Goal: Check status: Check status

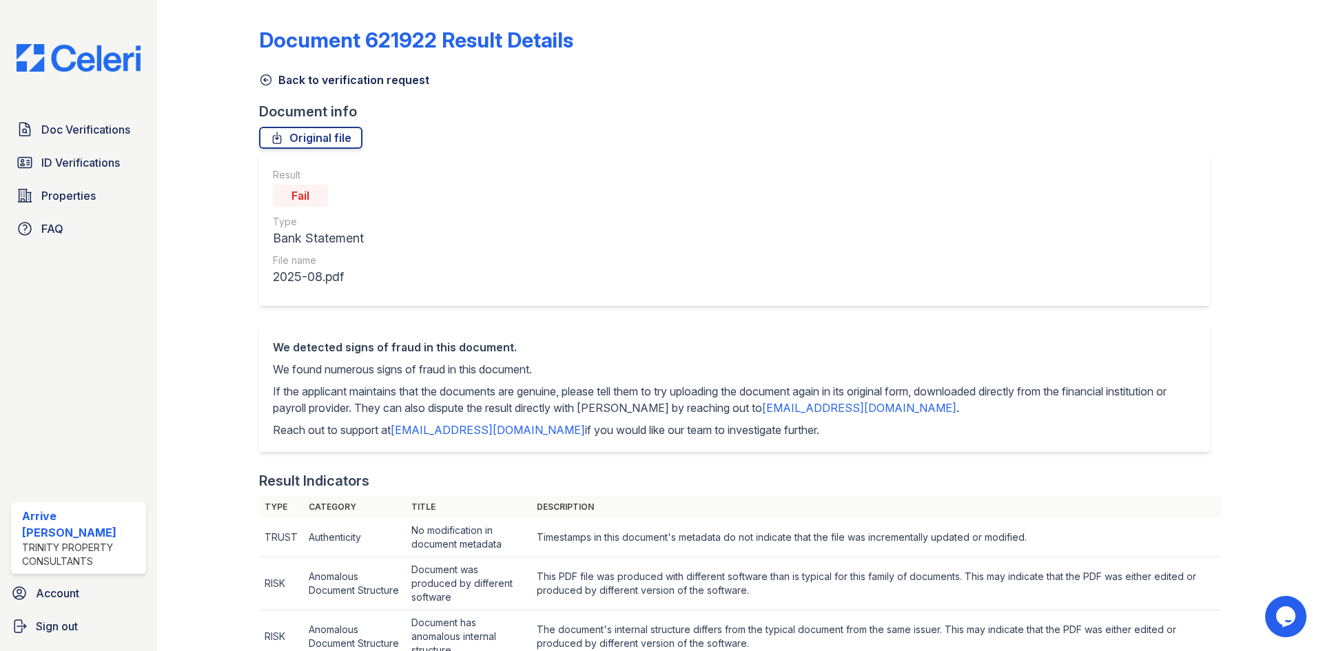
scroll to position [276, 0]
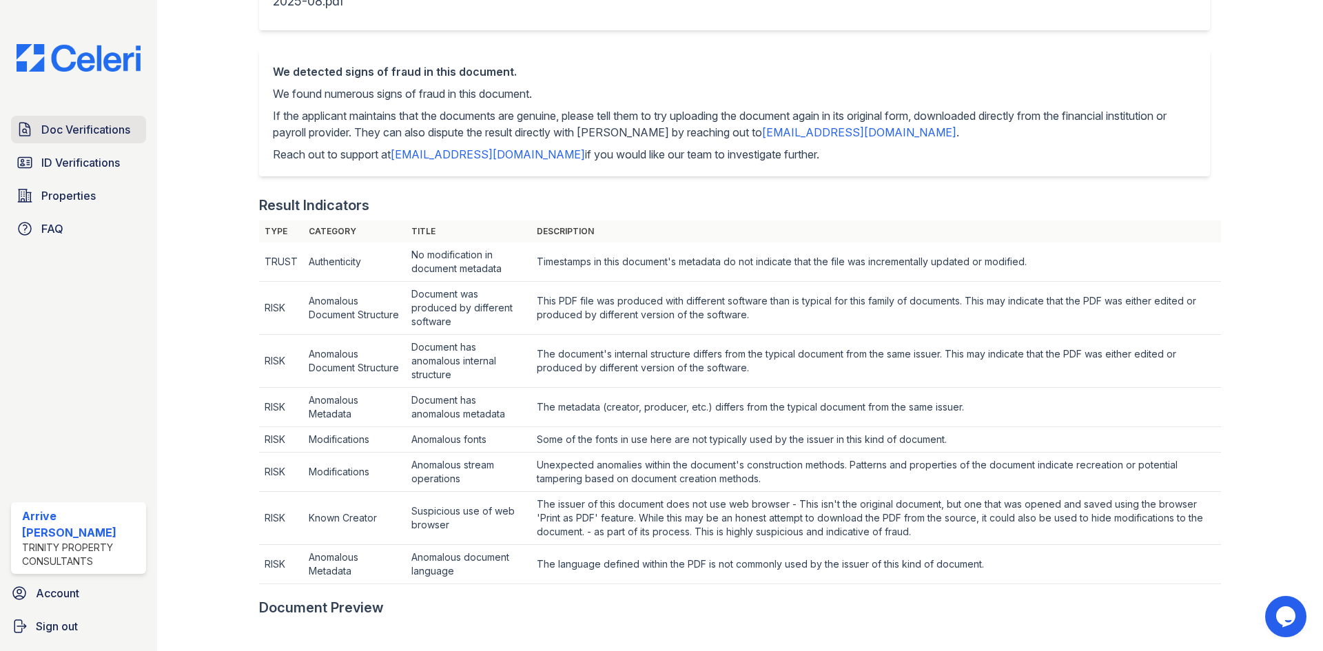
click at [80, 136] on span "Doc Verifications" at bounding box center [85, 129] width 89 height 17
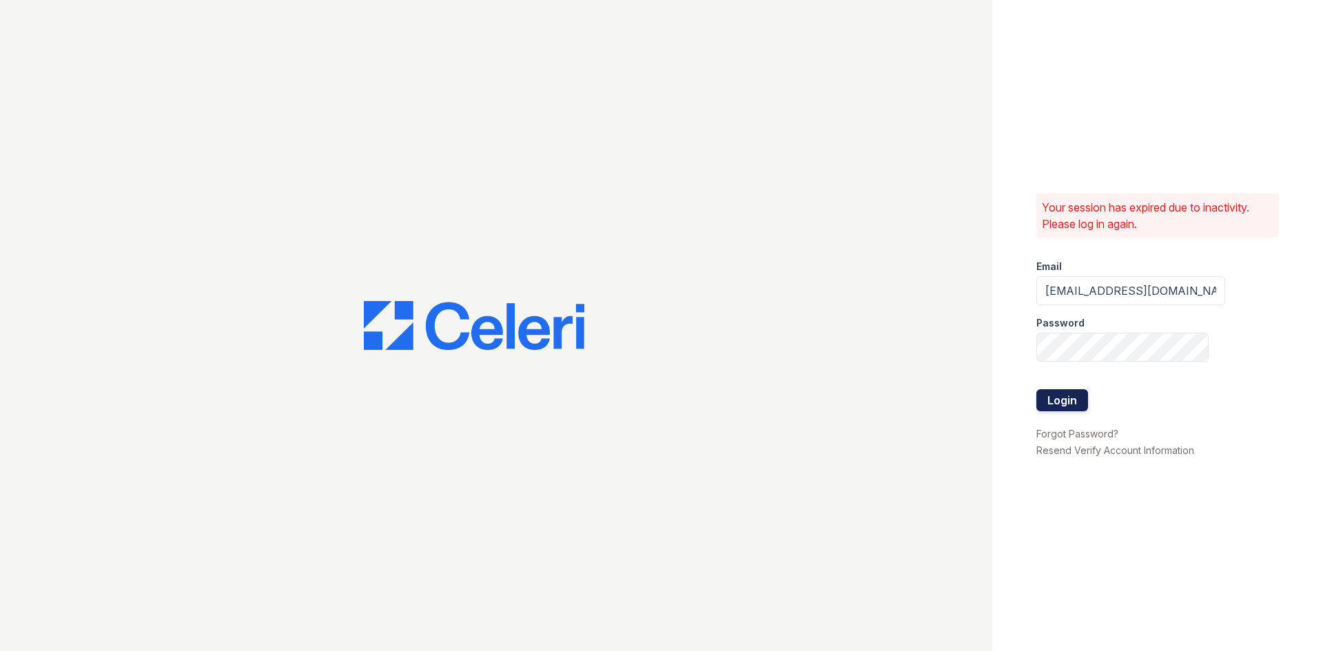
click at [1058, 399] on button "Login" at bounding box center [1062, 400] width 52 height 22
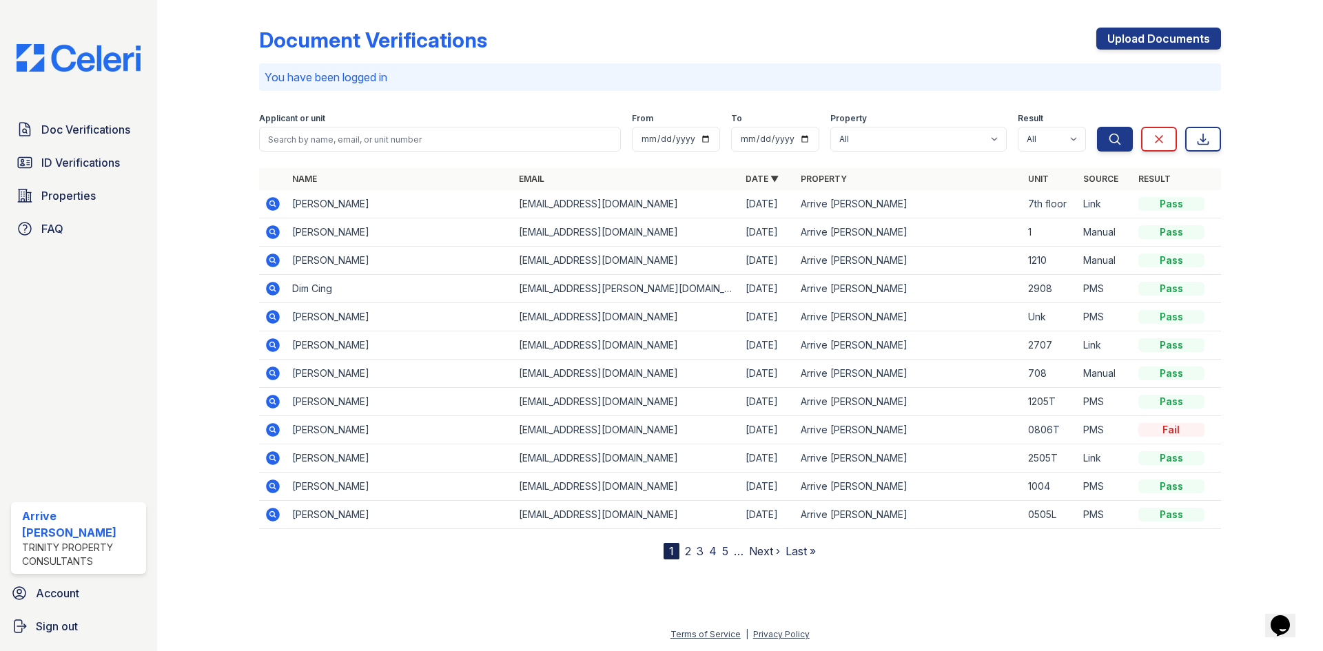
click at [272, 205] on icon at bounding box center [271, 202] width 3 height 3
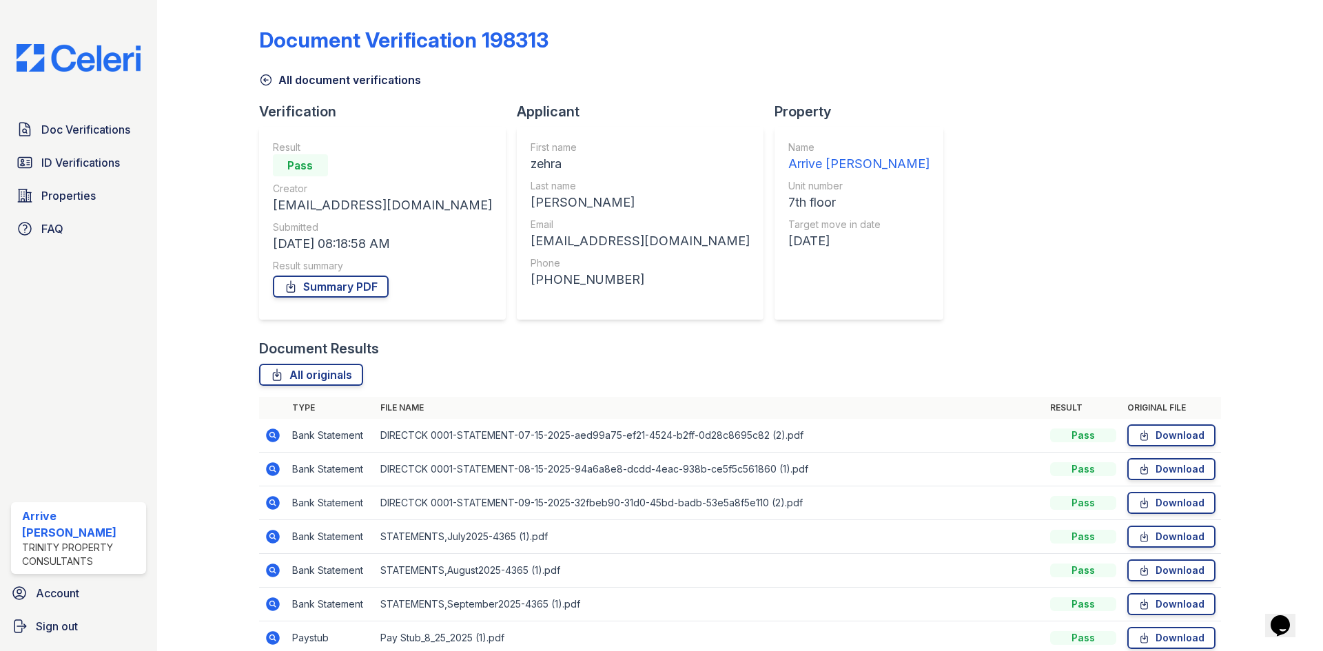
drag, startPoint x: 352, startPoint y: 290, endPoint x: 424, endPoint y: 306, distance: 73.4
click at [352, 290] on link "Summary PDF" at bounding box center [331, 287] width 116 height 22
click at [89, 136] on span "Doc Verifications" at bounding box center [85, 129] width 89 height 17
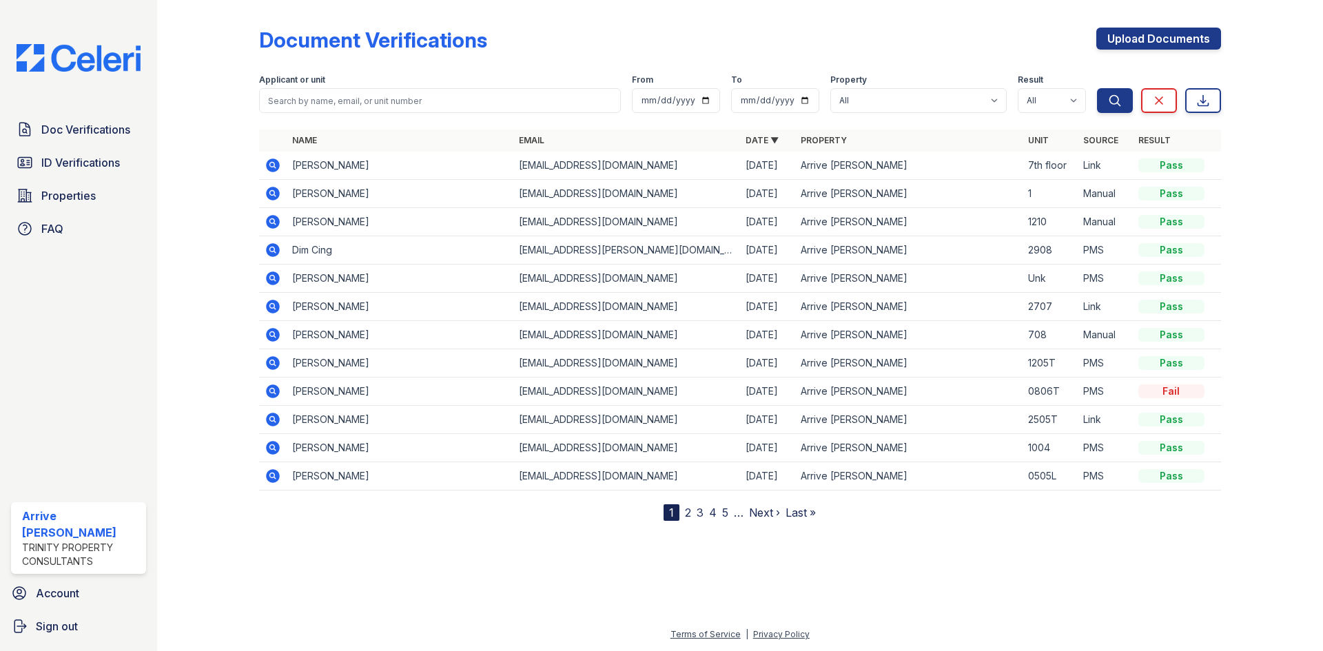
click at [272, 333] on icon at bounding box center [271, 333] width 3 height 3
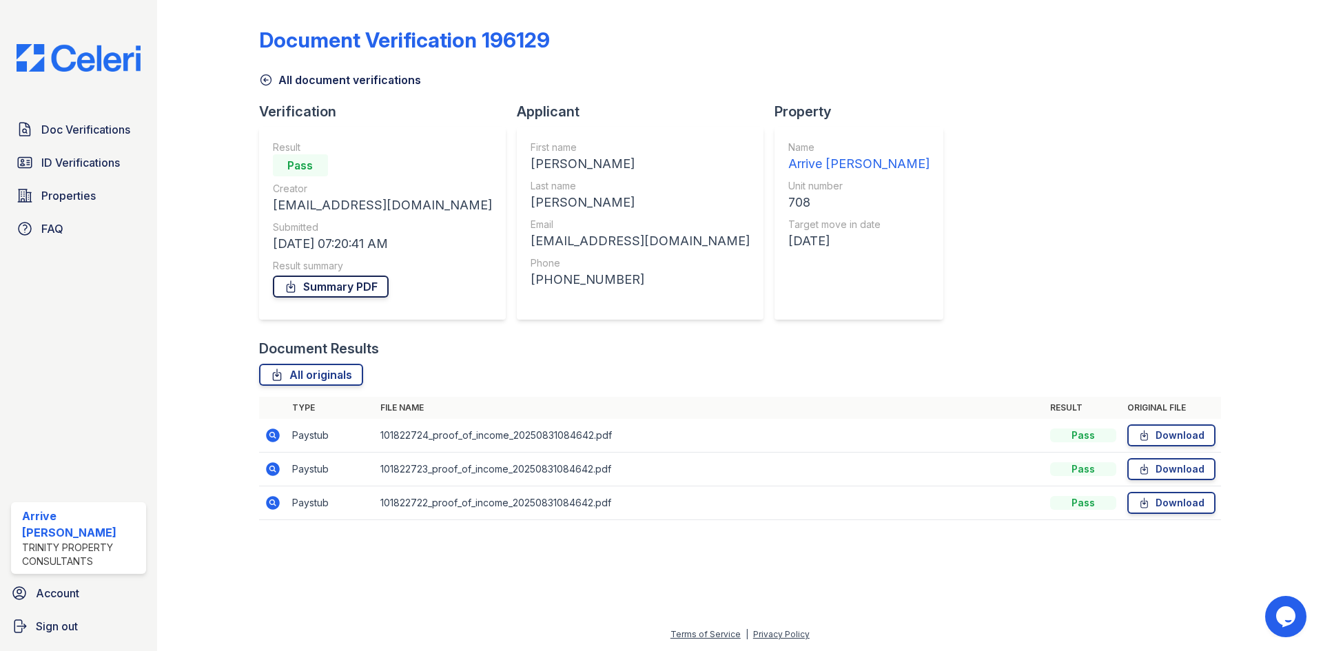
click at [363, 291] on link "Summary PDF" at bounding box center [331, 287] width 116 height 22
drag, startPoint x: 482, startPoint y: 166, endPoint x: 456, endPoint y: 163, distance: 26.4
click at [517, 163] on div "First name Ali Last name Kazmi Email amkazmi@gmail.com Phone +13124517330" at bounding box center [640, 223] width 247 height 193
copy div "Ali"
click at [66, 164] on span "ID Verifications" at bounding box center [80, 162] width 79 height 17
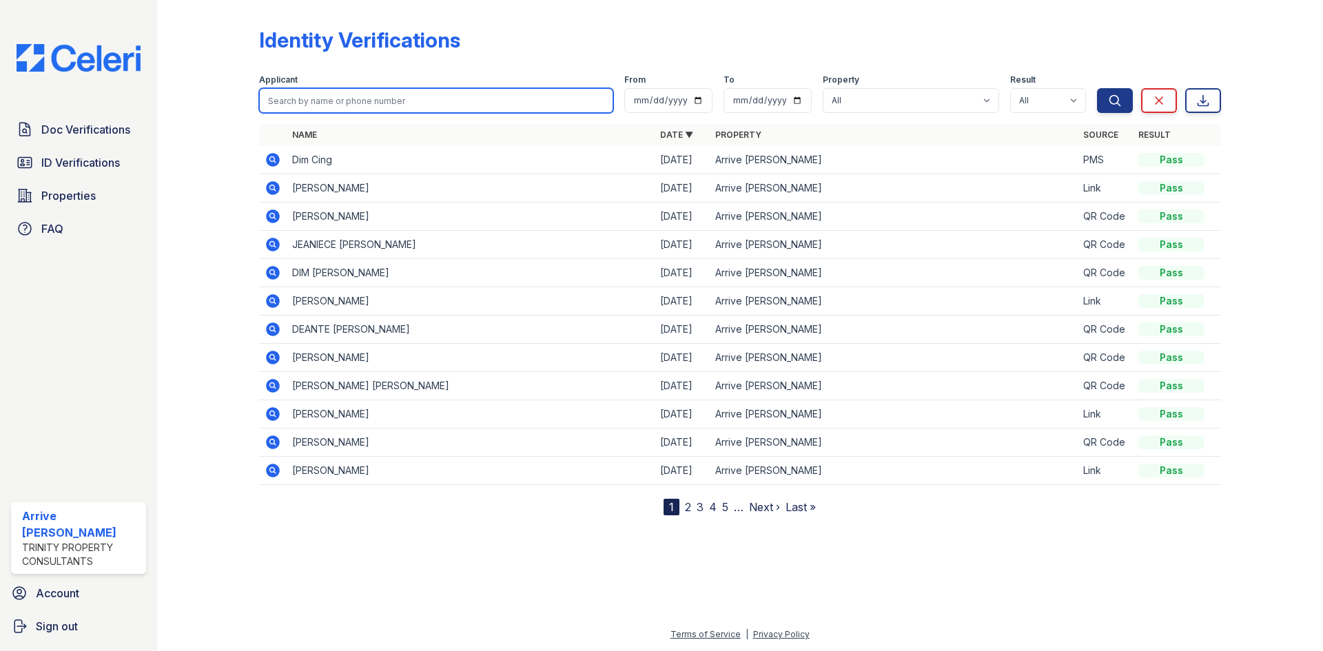
click at [359, 99] on input "search" at bounding box center [436, 100] width 354 height 25
paste input "Ali"
type input "Ali Kazmi"
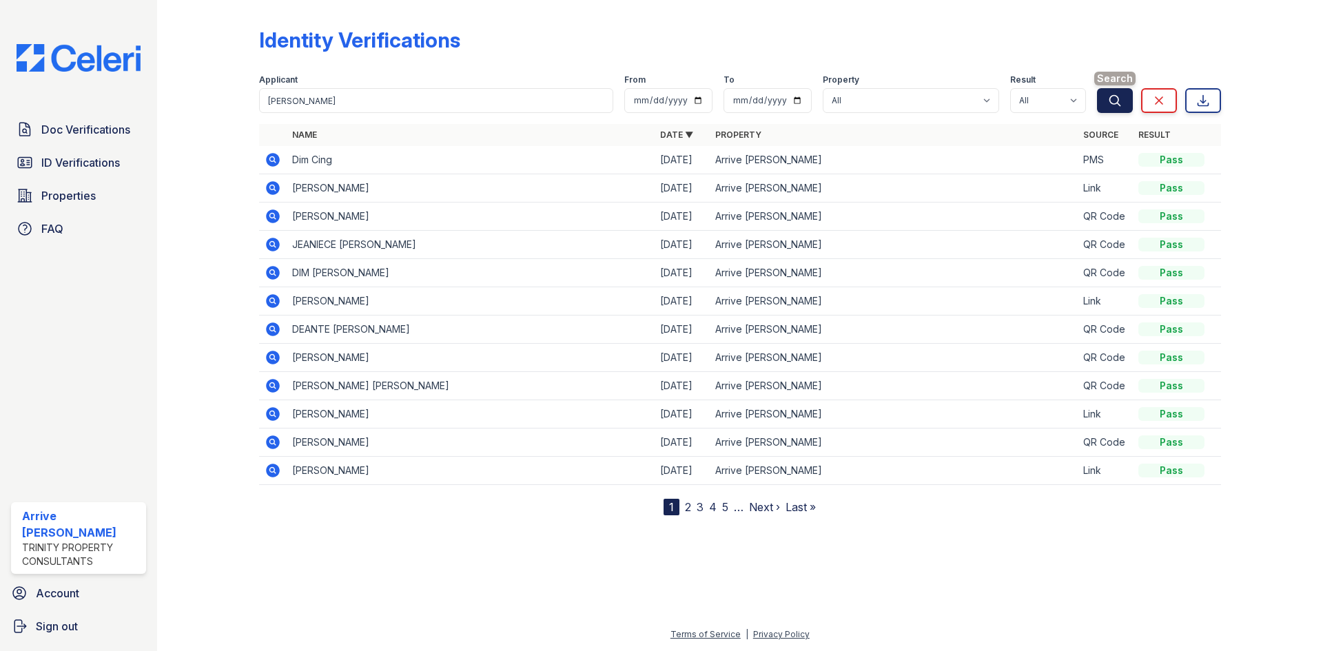
click at [1109, 105] on icon "submit" at bounding box center [1115, 101] width 14 height 14
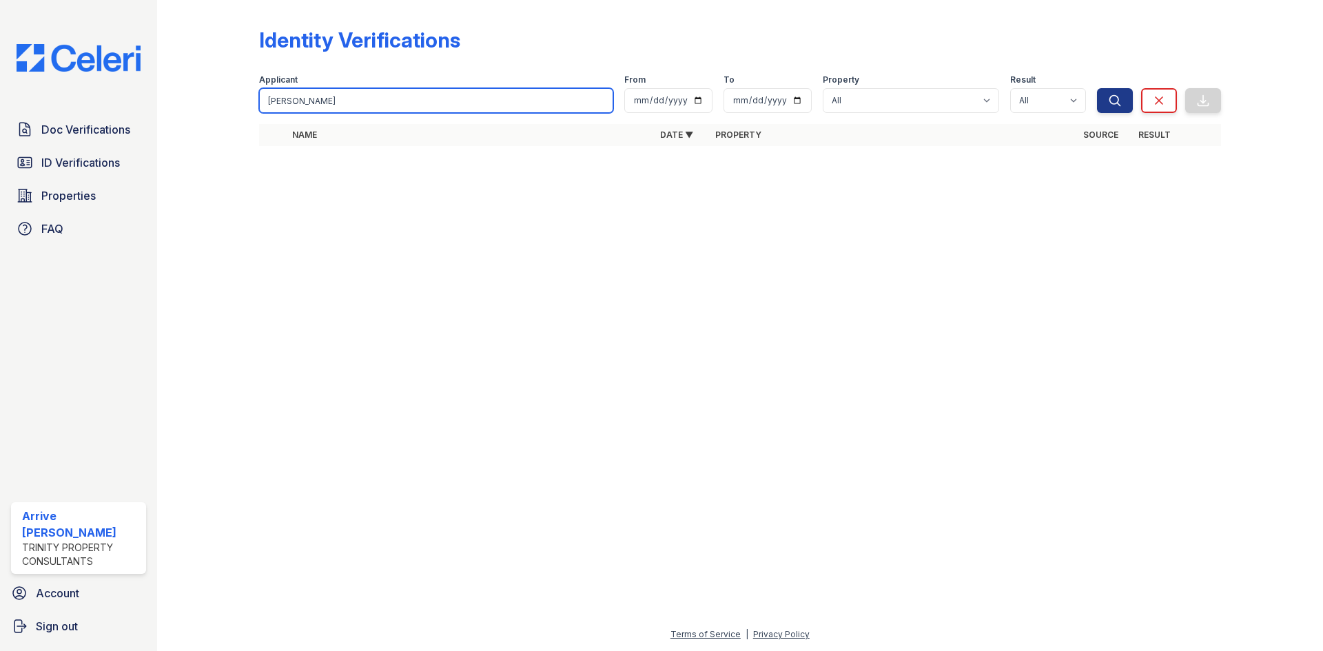
click at [316, 101] on input "Ali Kazmi" at bounding box center [436, 100] width 354 height 25
type input "Ali"
click at [1097, 88] on button "Search" at bounding box center [1115, 100] width 36 height 25
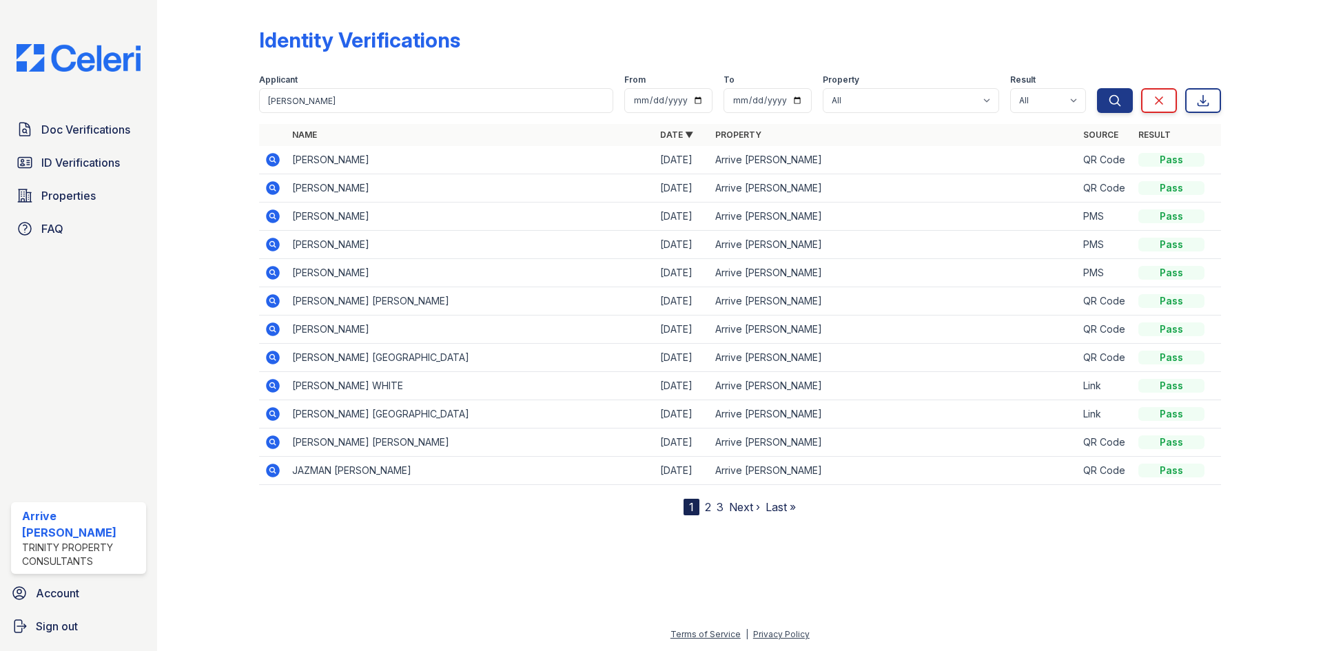
click at [271, 214] on icon at bounding box center [273, 216] width 17 height 17
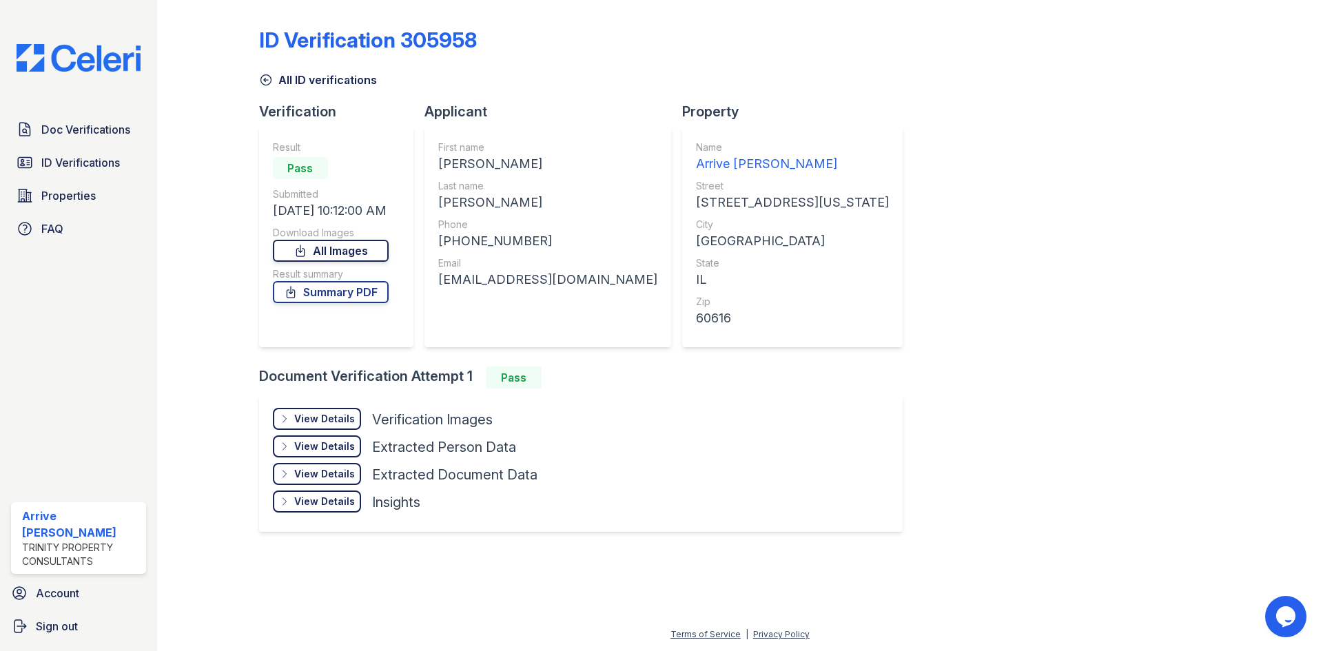
click at [358, 247] on link "All Images" at bounding box center [331, 251] width 116 height 22
click at [358, 296] on link "Summary PDF" at bounding box center [331, 292] width 116 height 22
click at [86, 123] on span "Doc Verifications" at bounding box center [85, 129] width 89 height 17
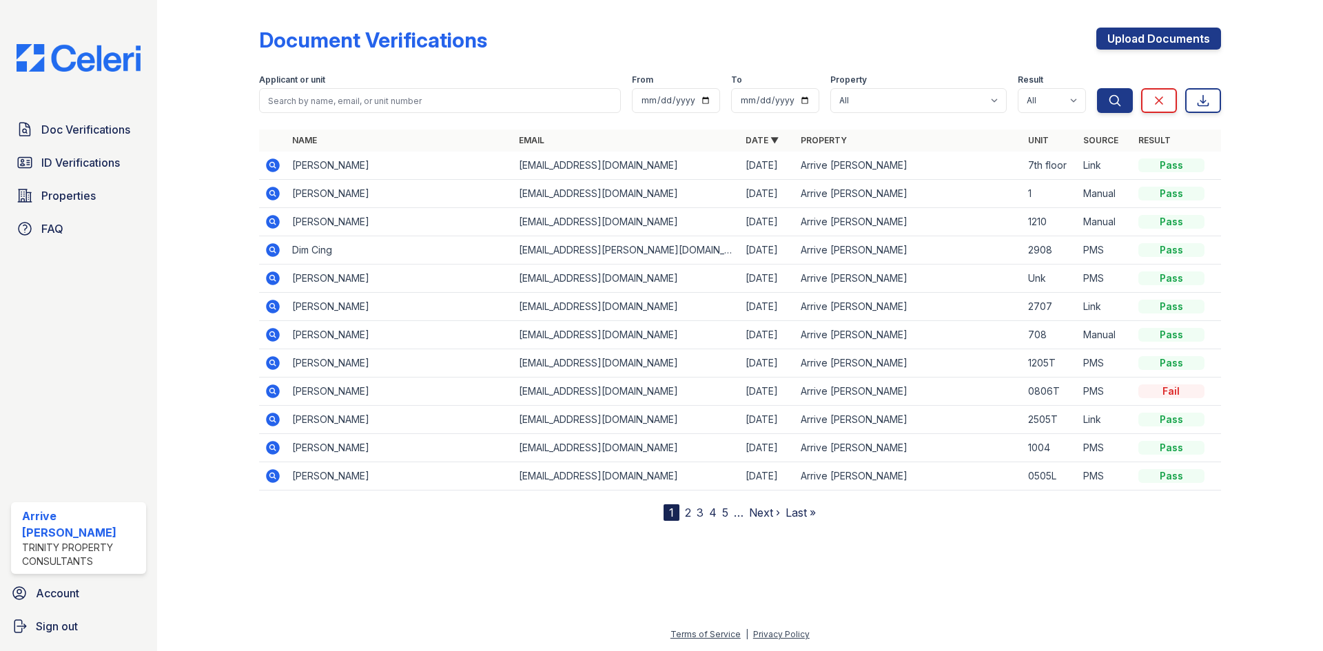
click at [269, 166] on icon at bounding box center [273, 165] width 14 height 14
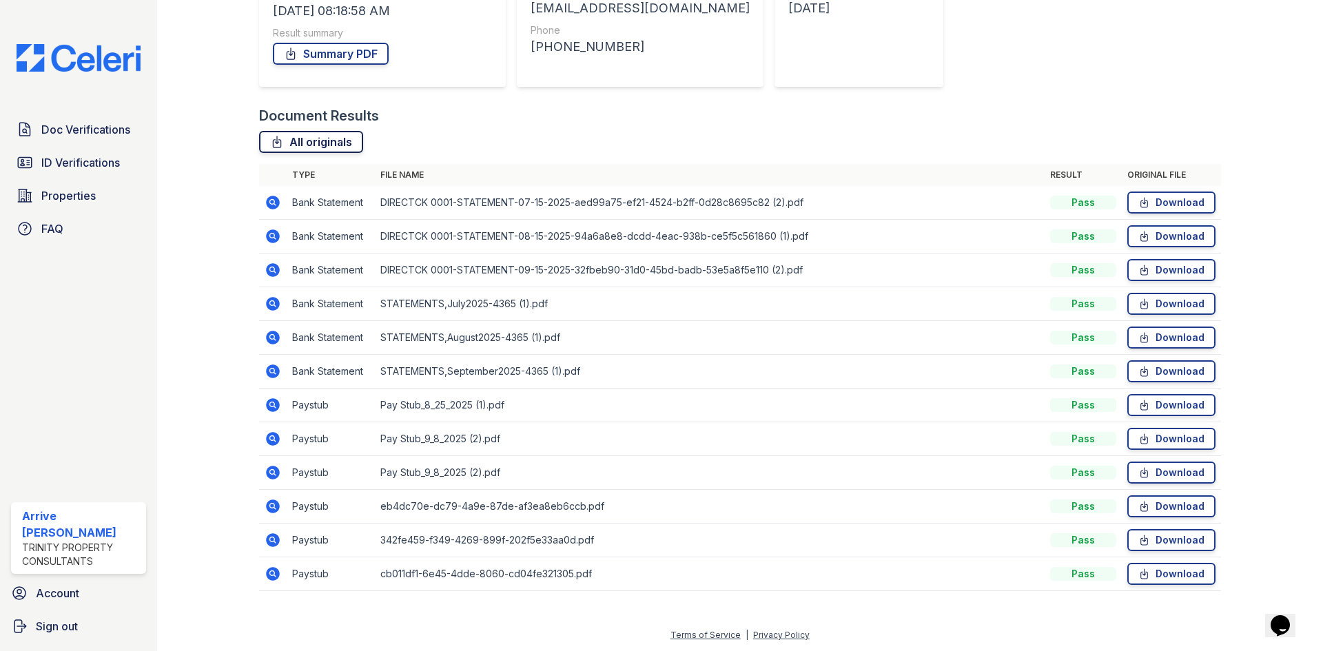
scroll to position [234, 0]
click at [274, 404] on icon at bounding box center [273, 404] width 17 height 17
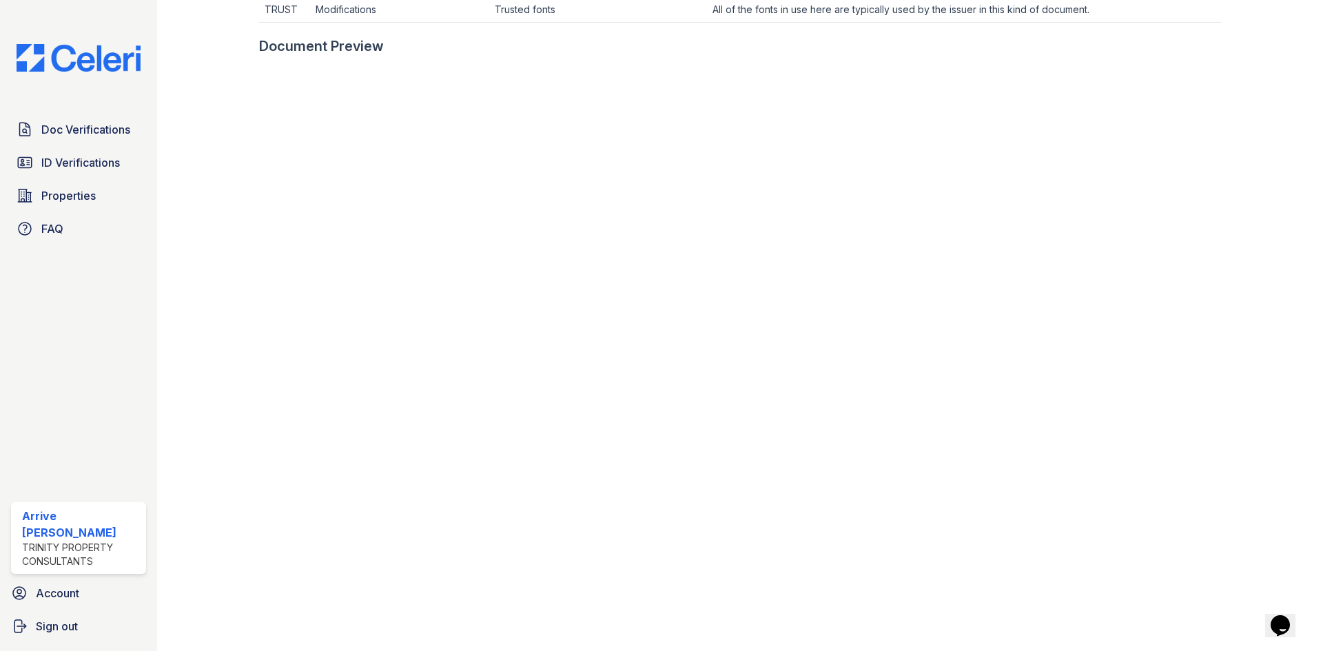
scroll to position [551, 0]
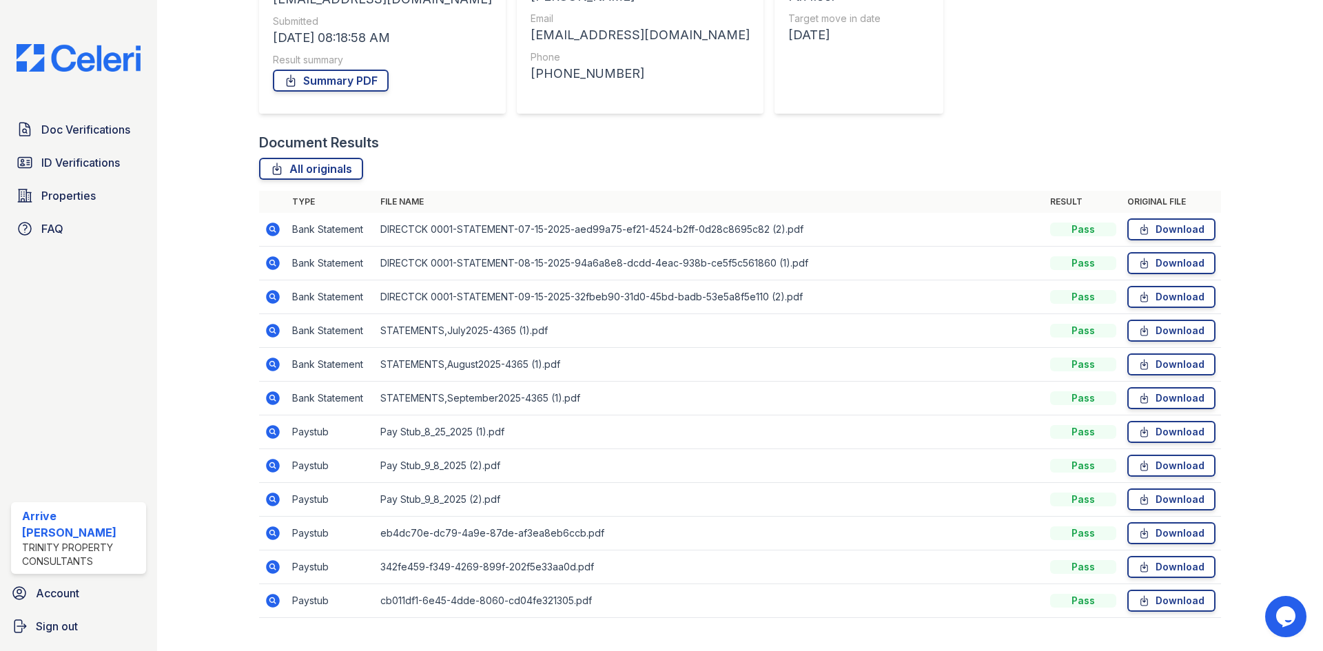
scroll to position [207, 0]
click at [272, 466] on icon at bounding box center [271, 463] width 3 height 3
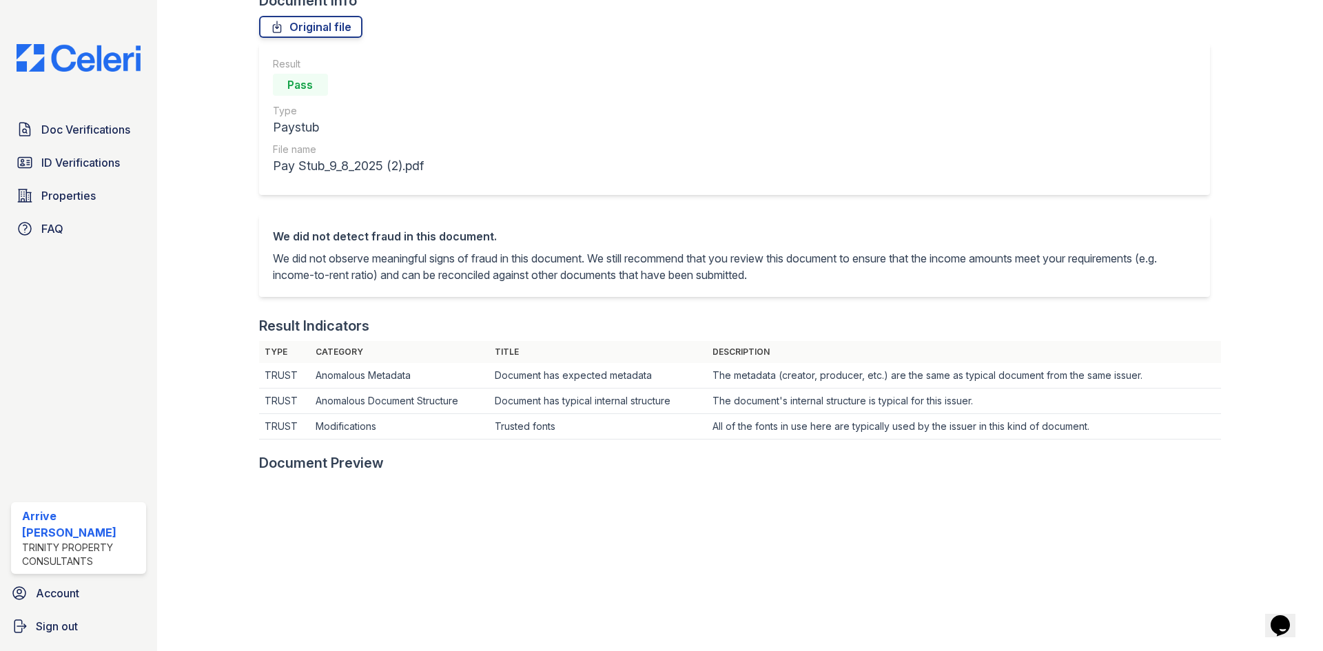
scroll to position [69, 0]
